Goal: Transaction & Acquisition: Purchase product/service

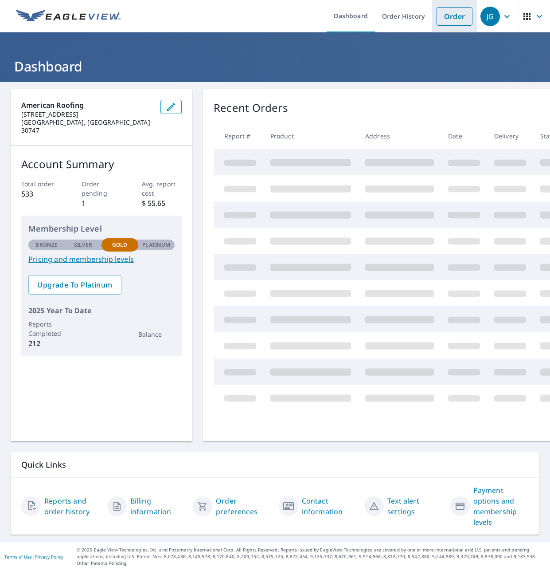
click at [446, 23] on link "Order" at bounding box center [455, 16] width 36 height 19
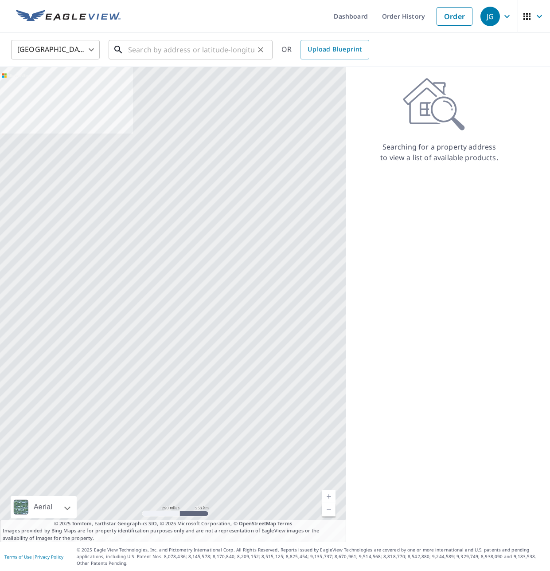
click at [224, 51] on input "text" at bounding box center [191, 49] width 126 height 25
paste input "[STREET_ADDRESS][PERSON_NAME]"
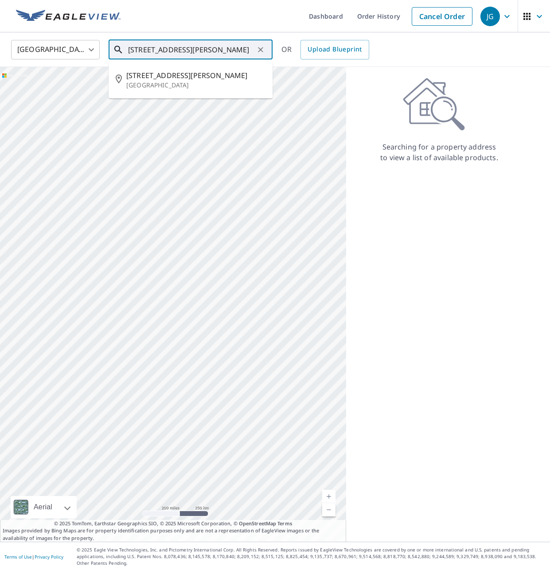
type input "[STREET_ADDRESS][PERSON_NAME]"
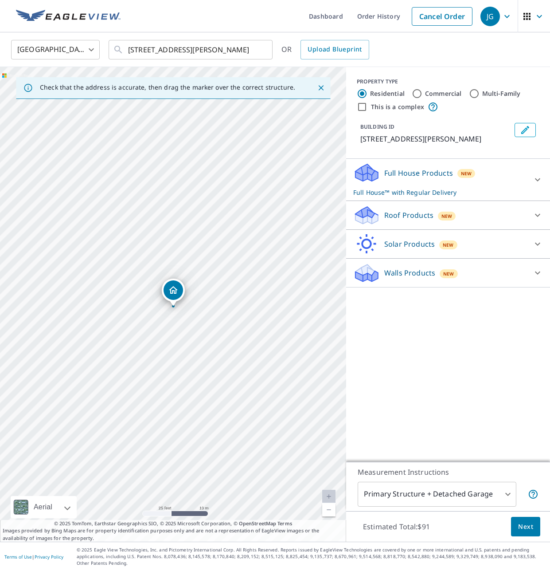
click at [413, 214] on p "Roof Products" at bounding box center [409, 215] width 49 height 11
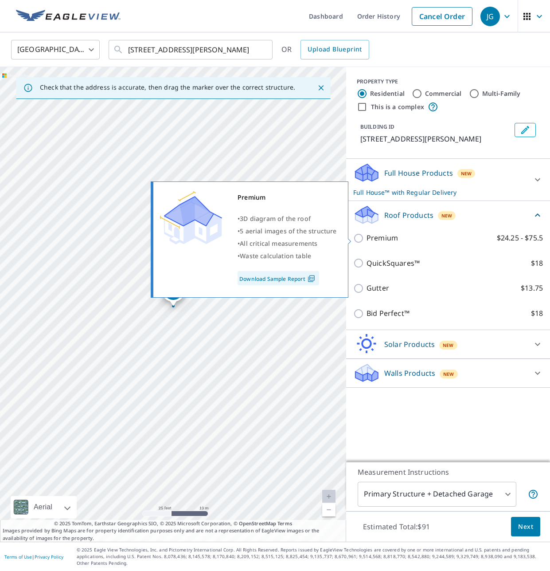
click at [381, 238] on p "Premium" at bounding box center [382, 237] width 31 height 11
click at [367, 238] on input "Premium $24.25 - $75.5" at bounding box center [359, 238] width 13 height 11
checkbox input "true"
checkbox input "false"
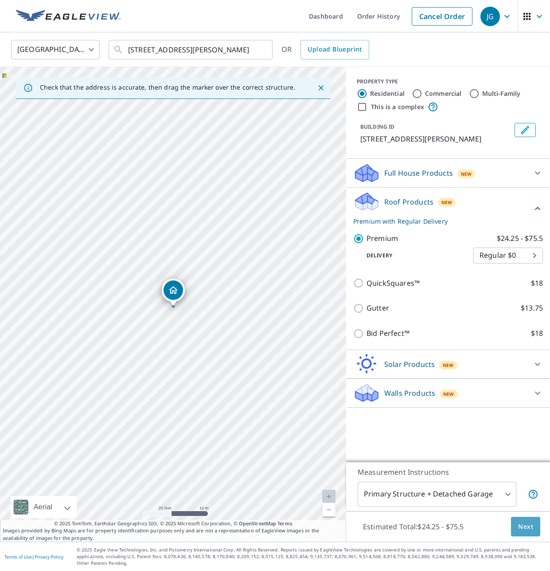
click at [521, 531] on span "Next" at bounding box center [525, 526] width 15 height 11
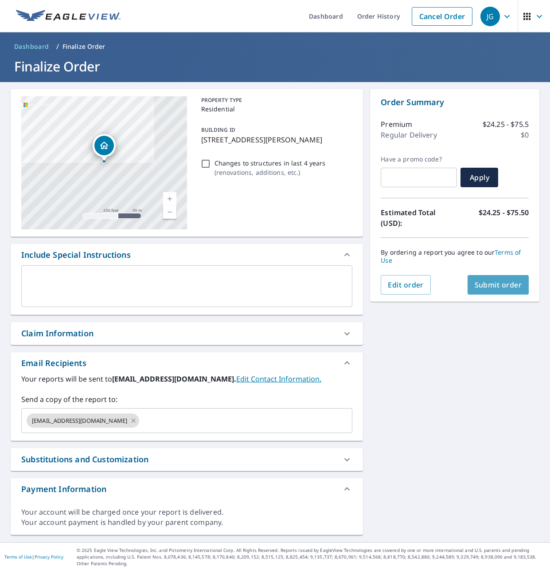
click at [503, 286] on span "Submit order" at bounding box center [498, 285] width 47 height 10
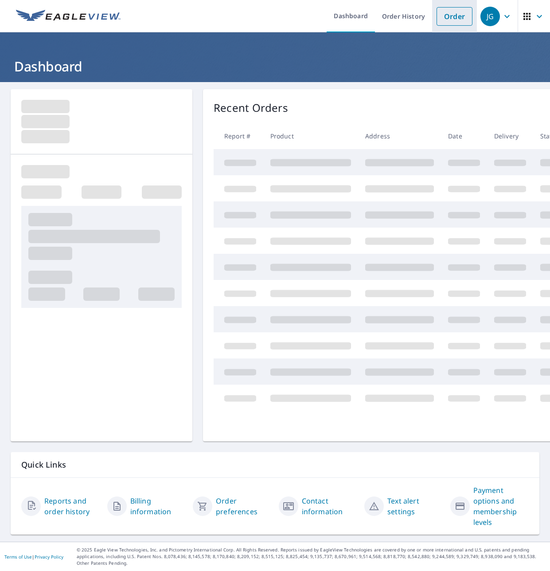
click at [463, 12] on link "Order" at bounding box center [455, 16] width 36 height 19
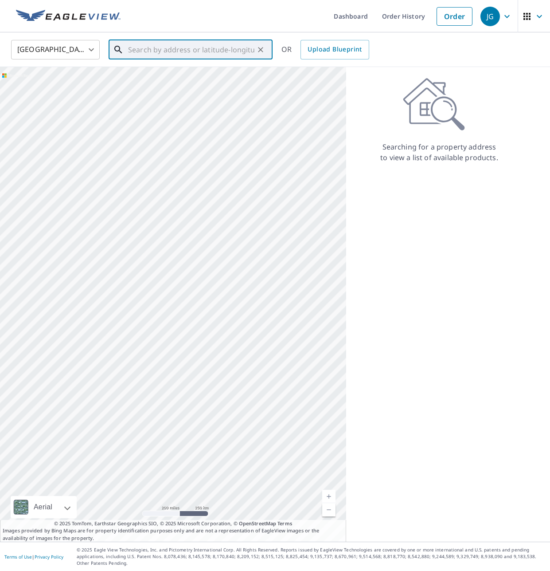
click at [203, 51] on input "text" at bounding box center [191, 49] width 126 height 25
paste input "3505 Tolbert Drive, Cookeville, TN 38506"
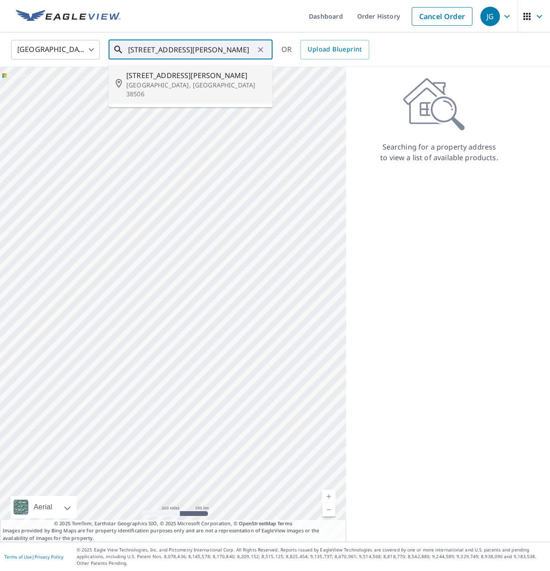
click at [189, 81] on p "Cookeville, TN 38506" at bounding box center [195, 90] width 139 height 18
type input "3505 Tolbert Dr Cookeville, TN 38506"
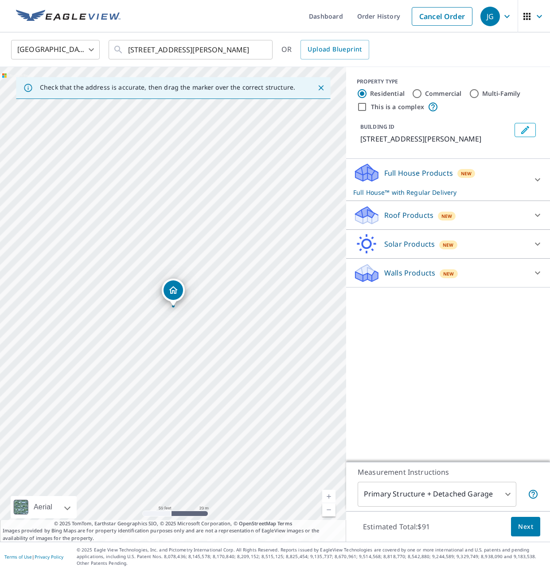
click at [396, 220] on div "Roof Products New" at bounding box center [440, 215] width 174 height 21
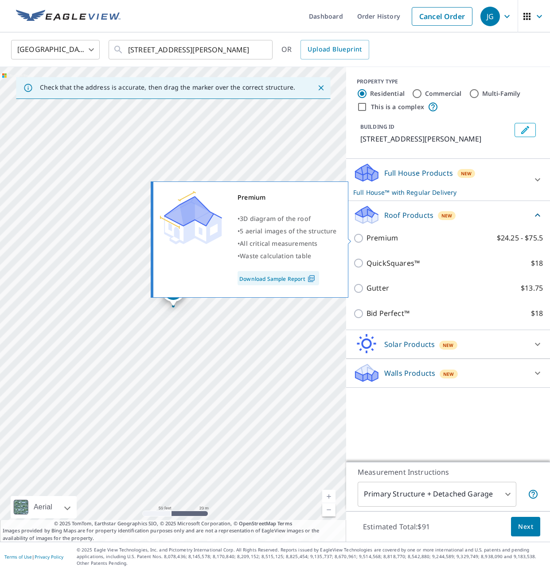
click at [375, 235] on p "Premium" at bounding box center [382, 237] width 31 height 11
click at [367, 235] on input "Premium $24.25 - $75.5" at bounding box center [359, 238] width 13 height 11
checkbox input "true"
checkbox input "false"
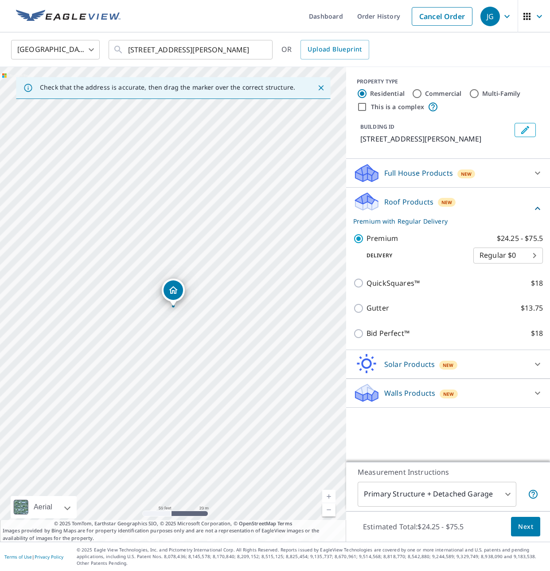
click at [519, 528] on span "Next" at bounding box center [525, 526] width 15 height 11
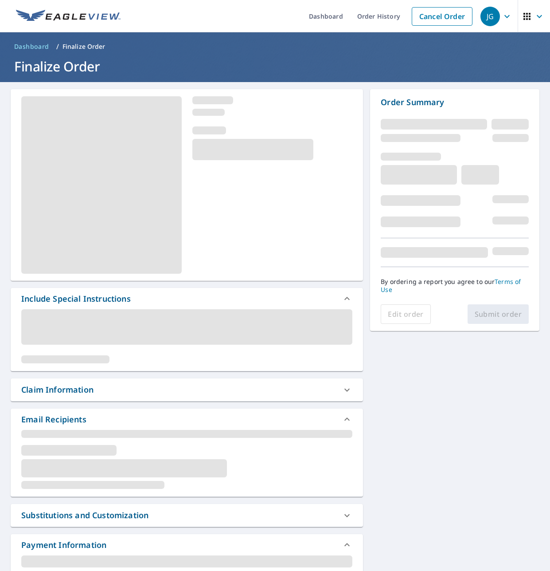
click at [495, 317] on div "Edit order Submit order" at bounding box center [455, 314] width 148 height 20
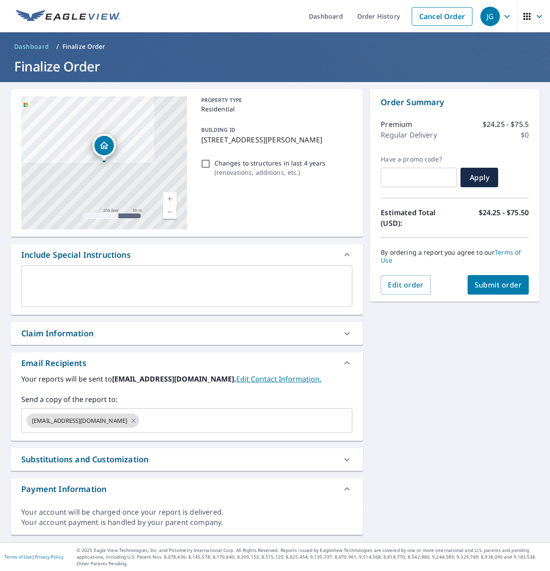
click at [500, 292] on button "Submit order" at bounding box center [499, 285] width 62 height 20
